Goal: Task Accomplishment & Management: Manage account settings

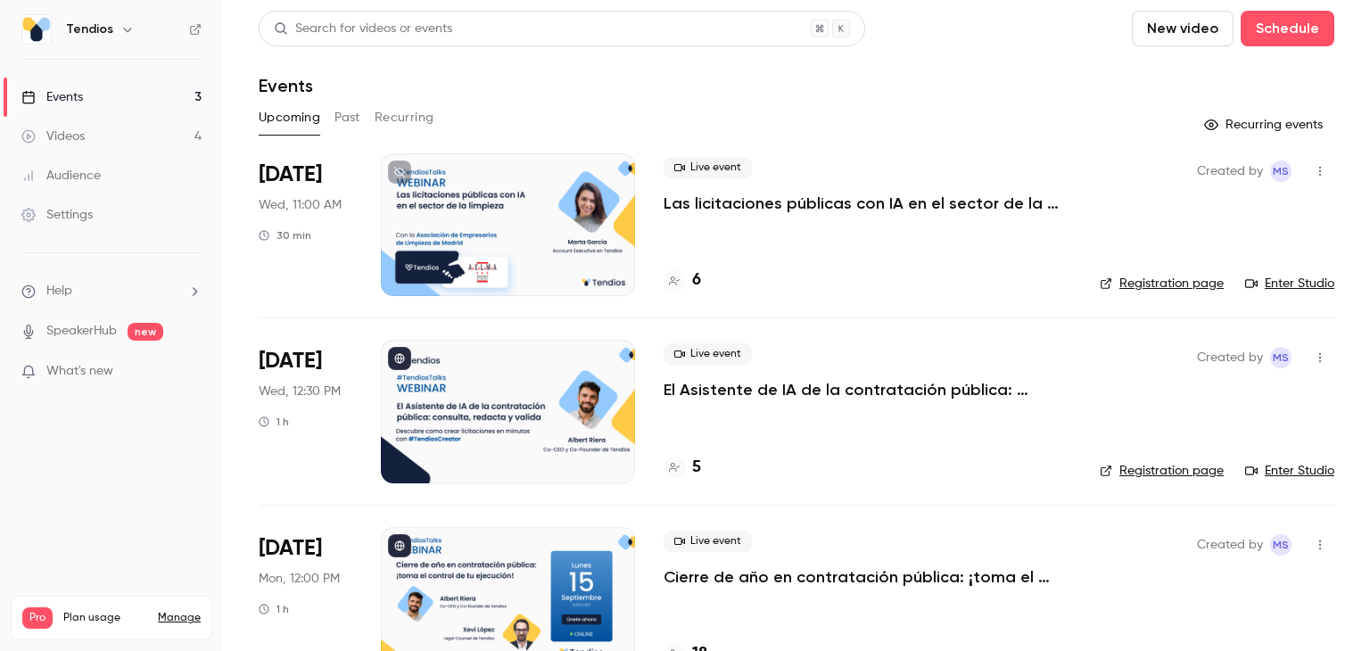
click at [731, 381] on p "El Asistente de IA de la contratación pública: consulta, redacta y valida." at bounding box center [868, 389] width 408 height 21
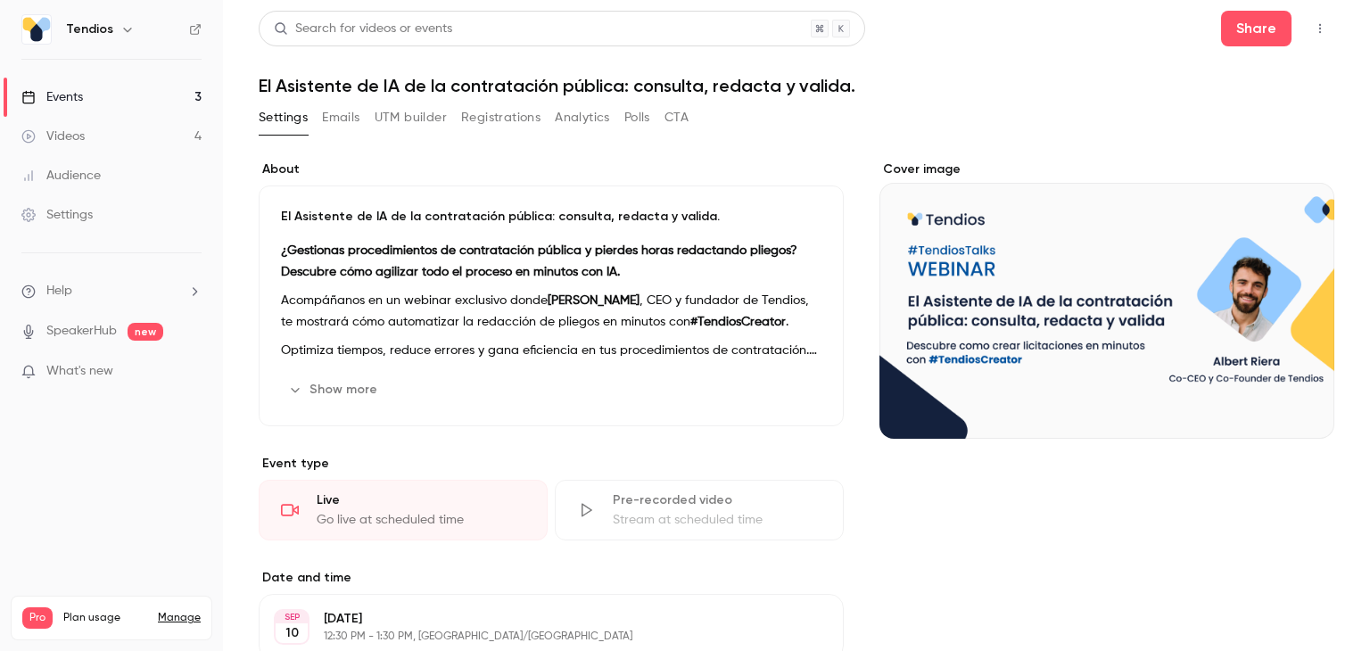
click at [482, 104] on button "Registrations" at bounding box center [500, 117] width 79 height 29
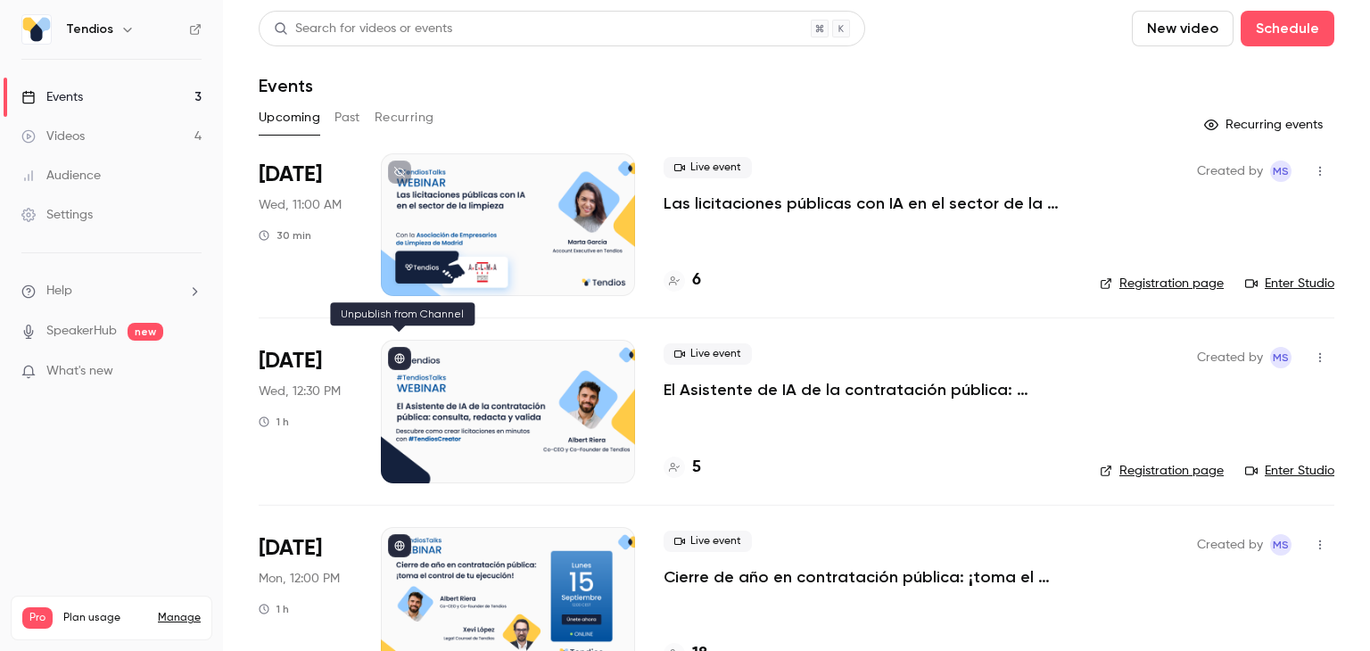
scroll to position [50, 0]
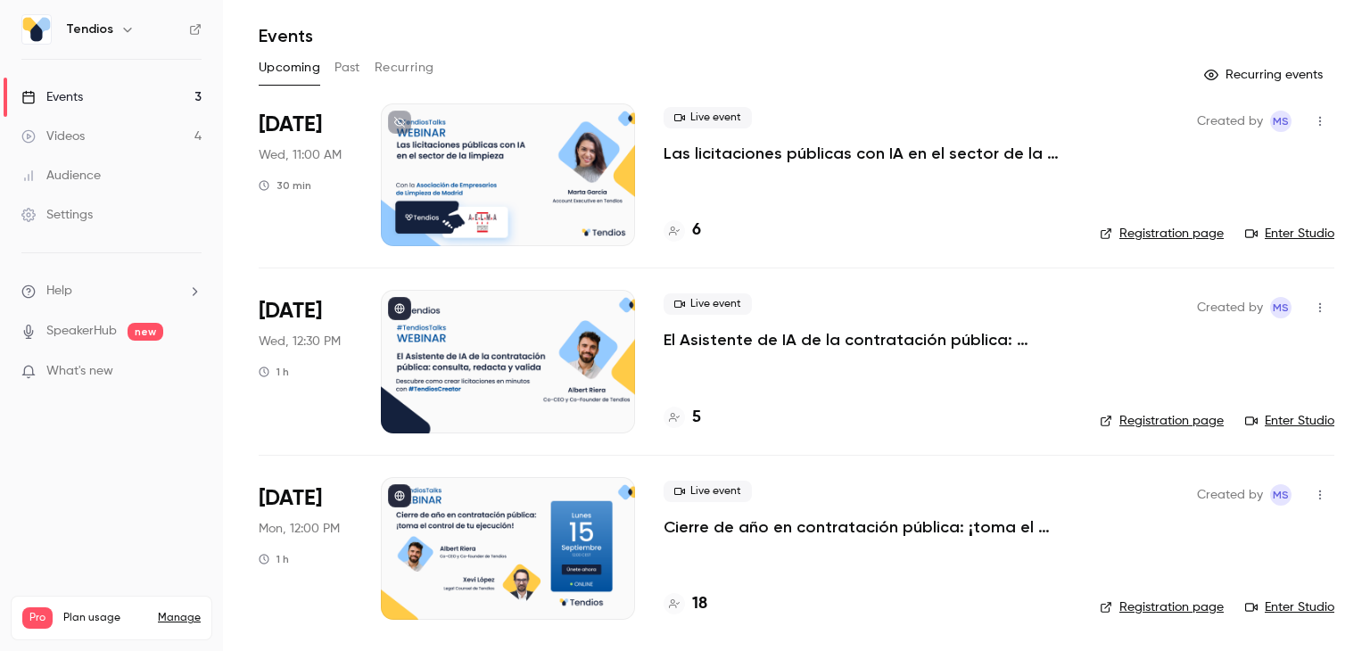
click at [751, 354] on div "Live event El Asistente de IA de la contratación pública: consulta, redacta y v…" at bounding box center [868, 361] width 408 height 143
click at [751, 342] on p "El Asistente de IA de la contratación pública: consulta, redacta y valida." at bounding box center [868, 339] width 408 height 21
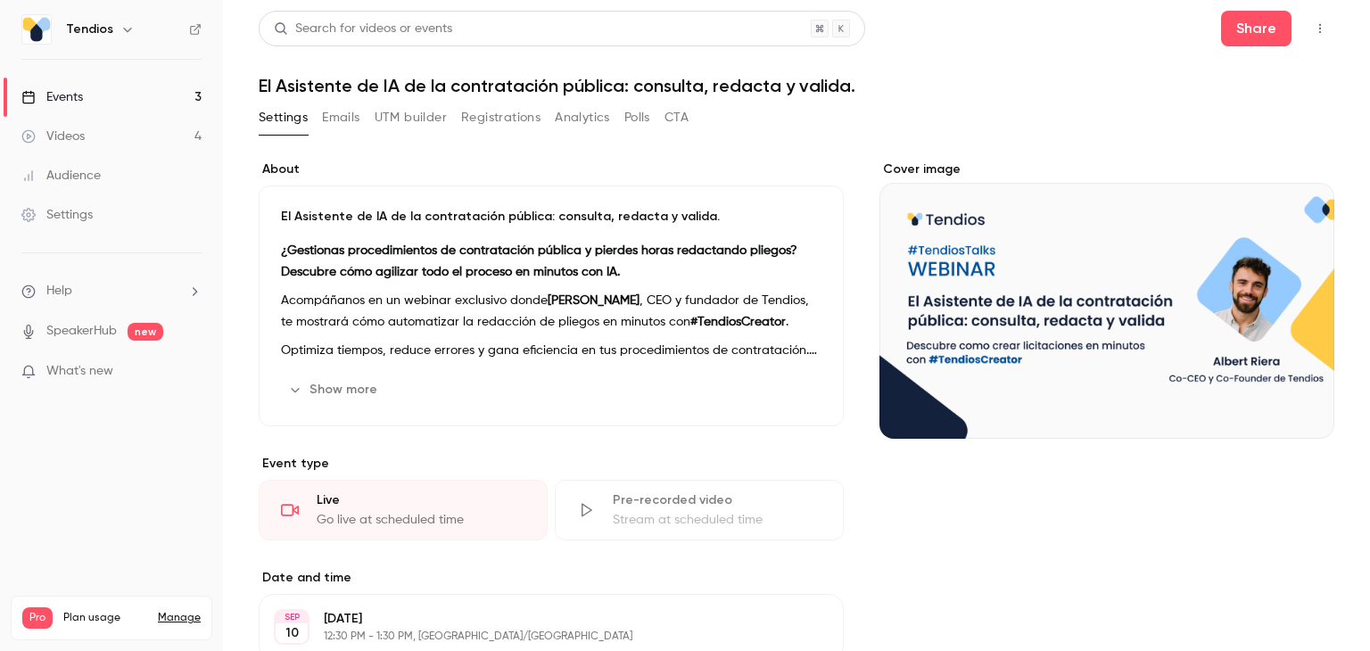
click at [496, 120] on button "Registrations" at bounding box center [500, 117] width 79 height 29
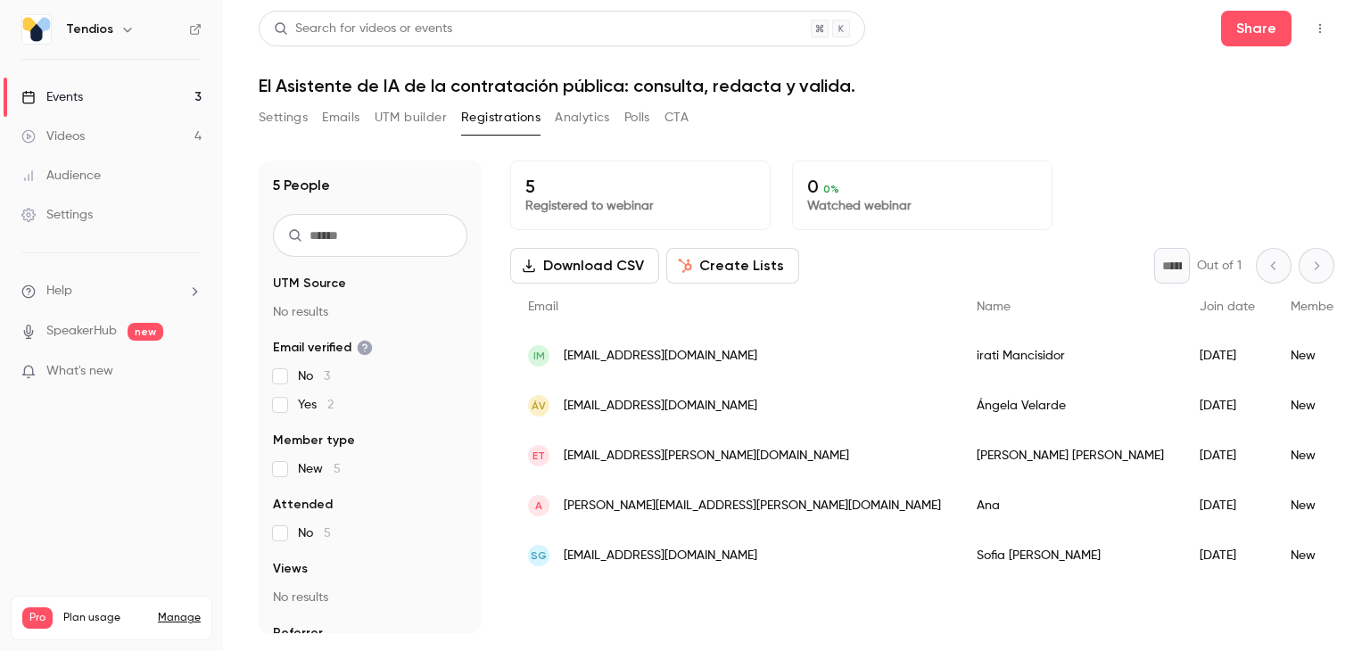
click at [278, 126] on button "Settings" at bounding box center [283, 117] width 49 height 29
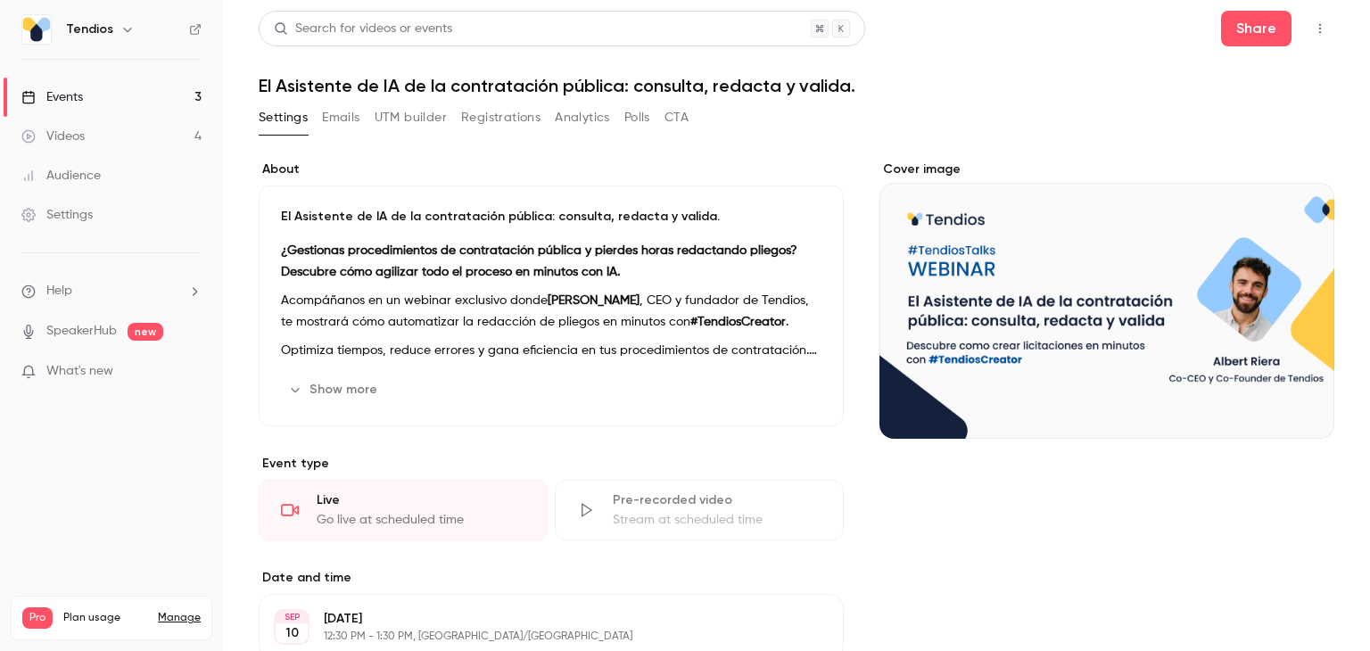
click at [346, 119] on button "Emails" at bounding box center [340, 117] width 37 height 29
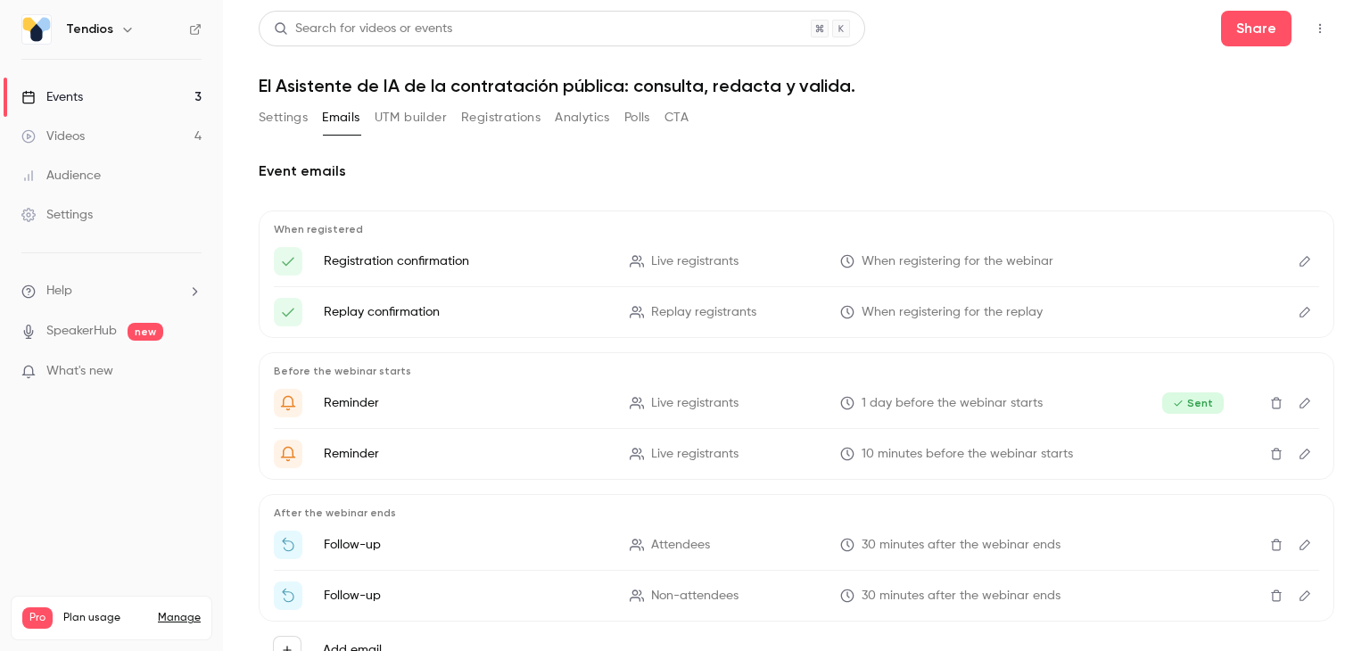
click at [490, 111] on button "Registrations" at bounding box center [500, 117] width 79 height 29
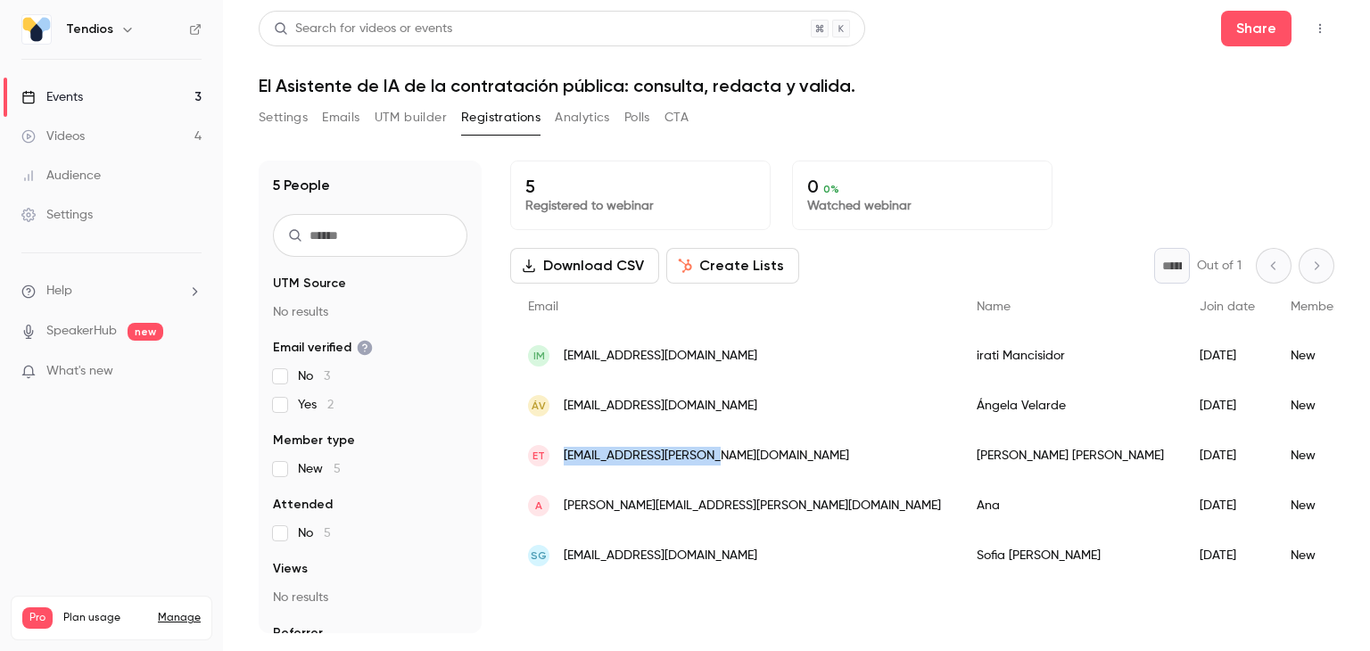
drag, startPoint x: 552, startPoint y: 458, endPoint x: 693, endPoint y: 463, distance: 141.0
click at [693, 463] on div "ET [EMAIL_ADDRESS][PERSON_NAME][DOMAIN_NAME]" at bounding box center [734, 456] width 449 height 50
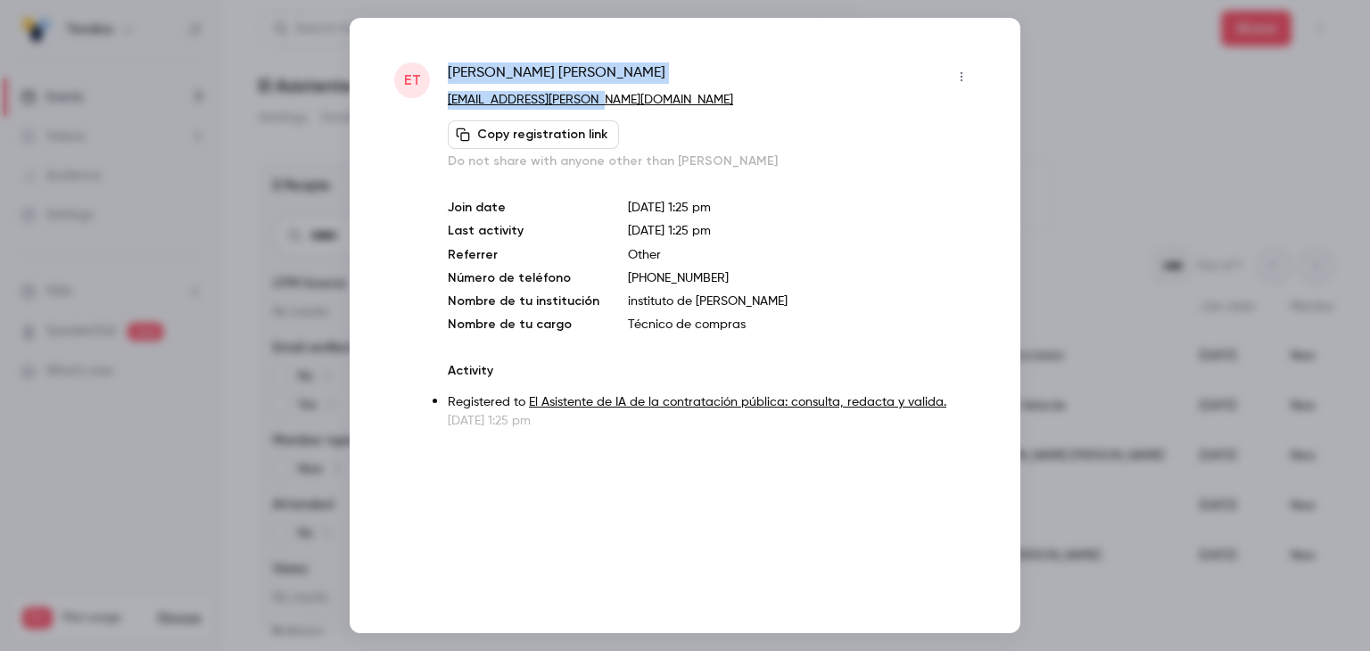
drag, startPoint x: 432, startPoint y: 98, endPoint x: 609, endPoint y: 90, distance: 177.7
click at [578, 108] on div "ET [PERSON_NAME] [PERSON_NAME][EMAIL_ADDRESS][DOMAIN_NAME] Copy registration li…" at bounding box center [685, 246] width 582 height 368
click at [423, 101] on div "ET" at bounding box center [412, 246] width 36 height 368
drag, startPoint x: 442, startPoint y: 112, endPoint x: 447, endPoint y: 95, distance: 16.7
click at [447, 95] on div "ET [PERSON_NAME] [PERSON_NAME][EMAIL_ADDRESS][DOMAIN_NAME] Copy registration li…" at bounding box center [685, 246] width 582 height 368
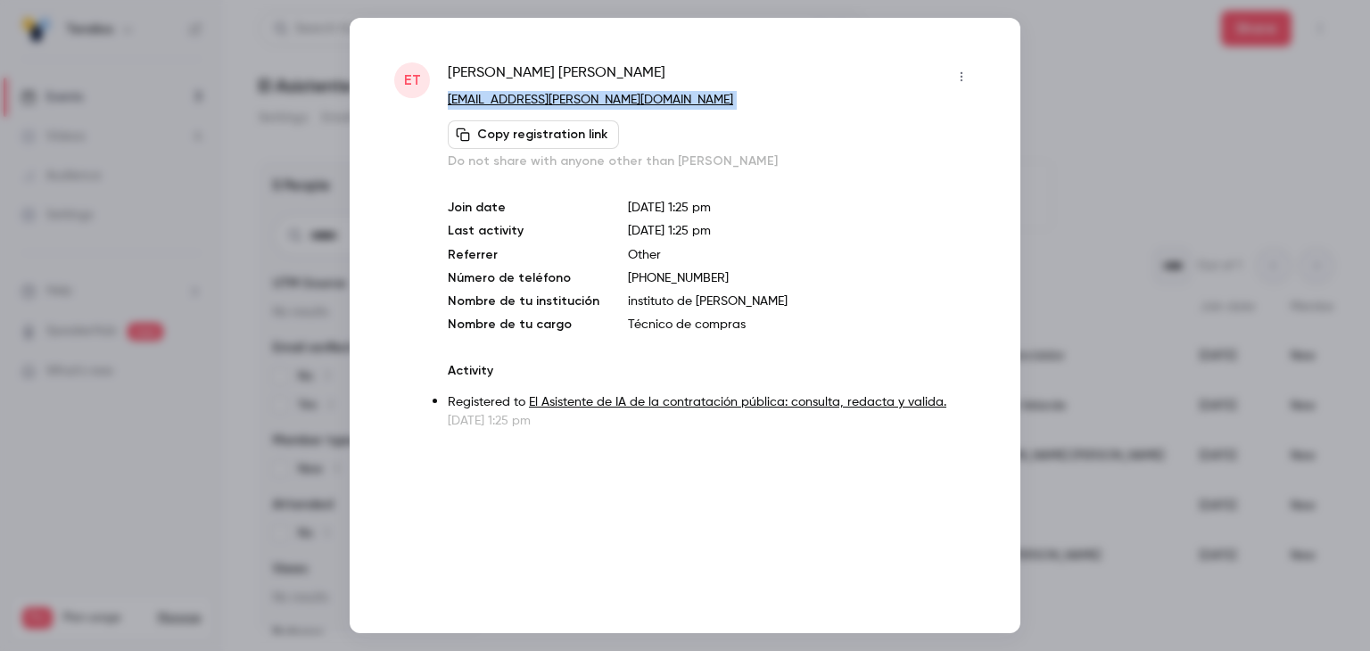
copy div "[EMAIL_ADDRESS][PERSON_NAME][DOMAIN_NAME] Copy registration link"
click at [266, 94] on div at bounding box center [685, 325] width 1370 height 651
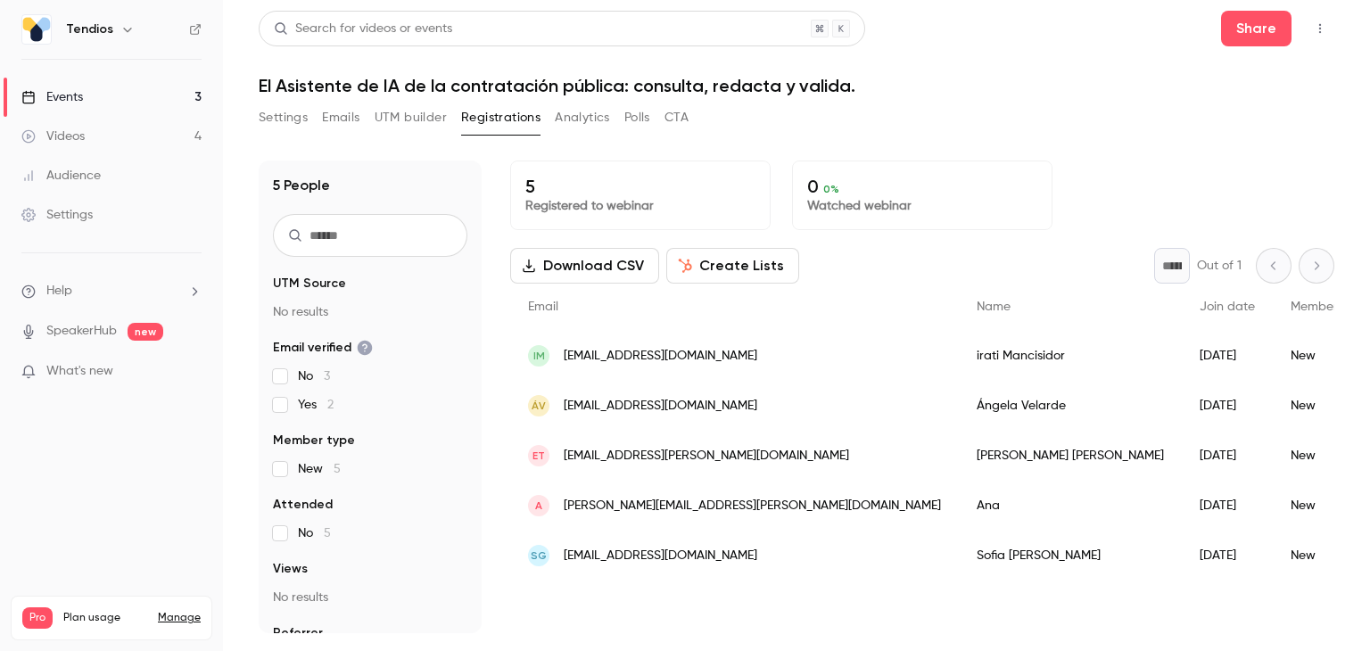
click at [274, 113] on button "Settings" at bounding box center [283, 117] width 49 height 29
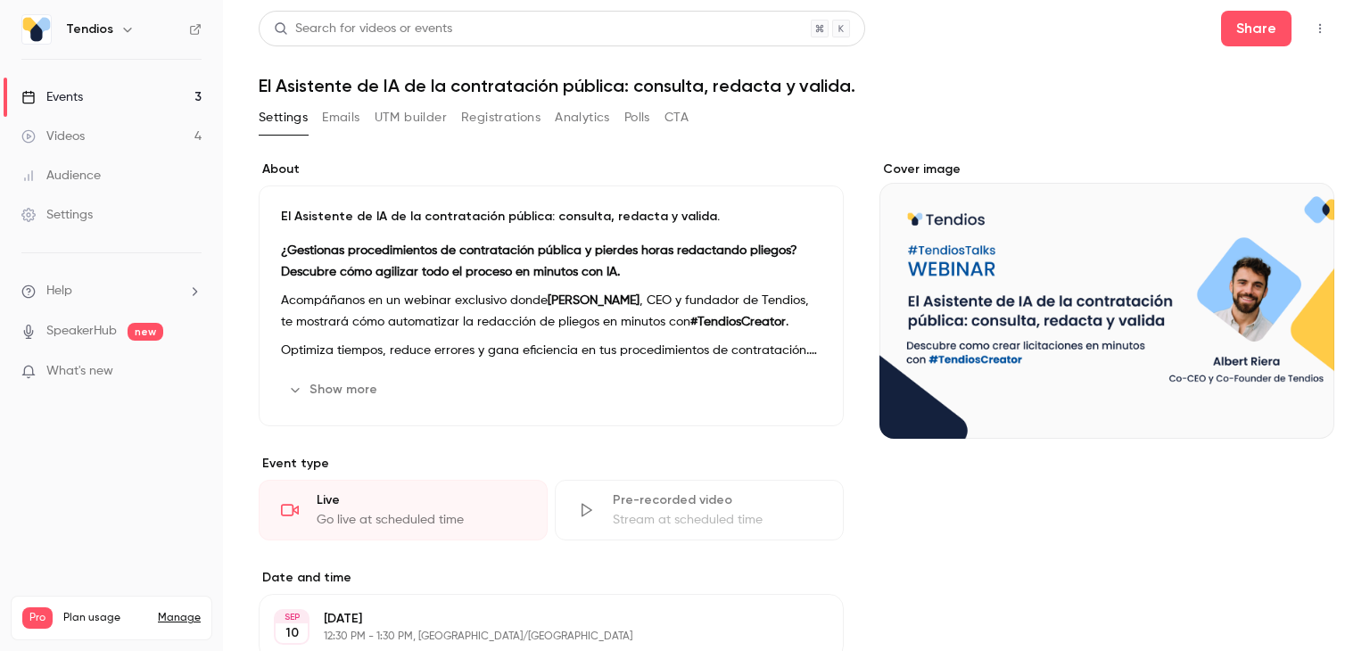
click at [96, 112] on link "Events 3" at bounding box center [111, 97] width 223 height 39
